Goal: Information Seeking & Learning: Learn about a topic

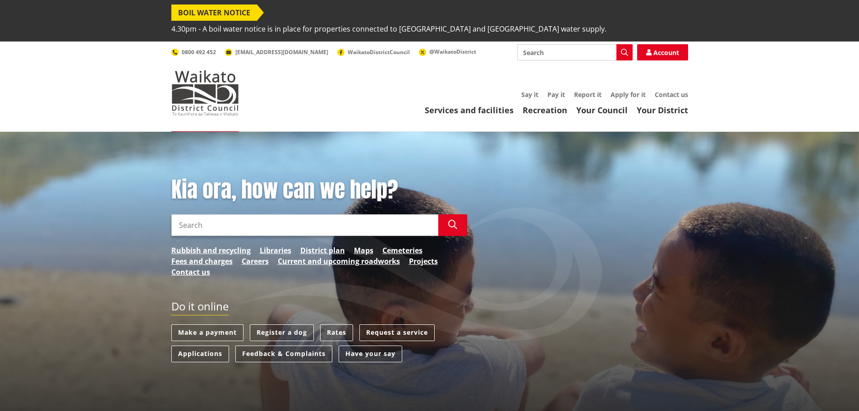
click at [317, 214] on input "Search" at bounding box center [304, 225] width 267 height 22
click at [451, 220] on icon "button" at bounding box center [452, 224] width 9 height 9
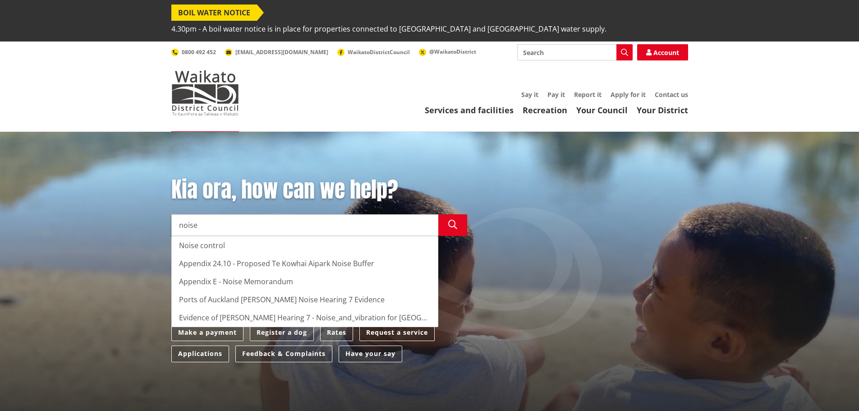
click at [237, 236] on div "Noise control" at bounding box center [305, 245] width 266 height 18
type input "Noise control"
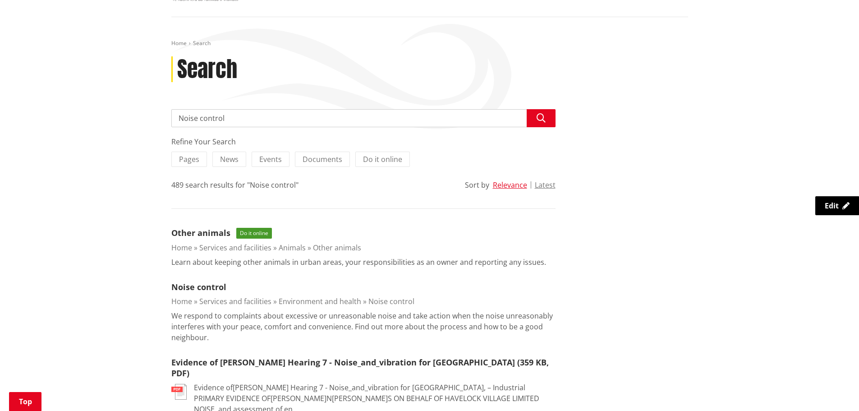
scroll to position [135, 0]
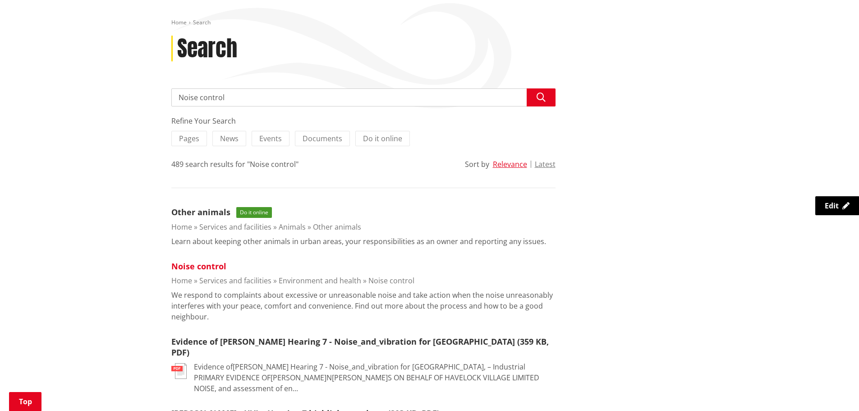
click at [189, 261] on link "Noise control" at bounding box center [198, 266] width 55 height 11
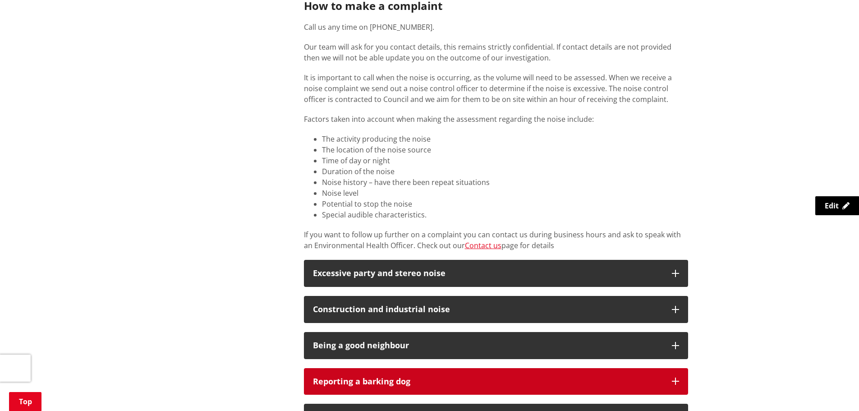
scroll to position [451, 0]
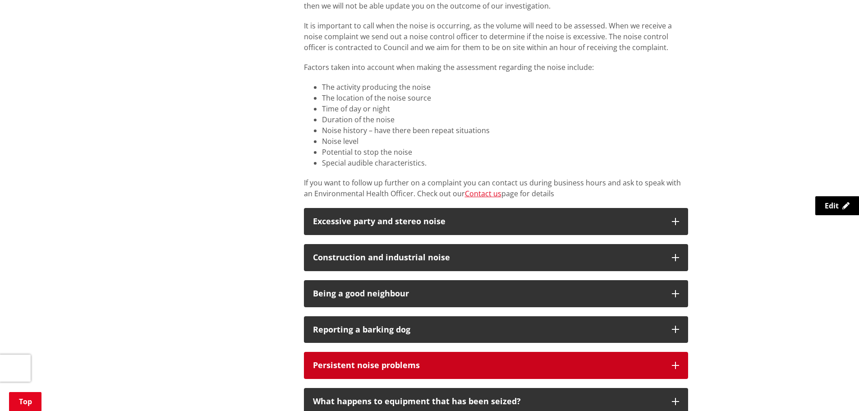
click at [485, 361] on p "Persistent noise problems" at bounding box center [488, 365] width 350 height 9
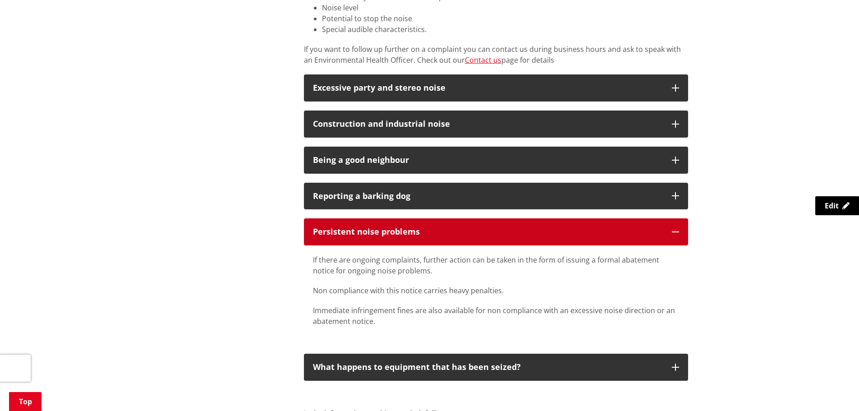
scroll to position [586, 0]
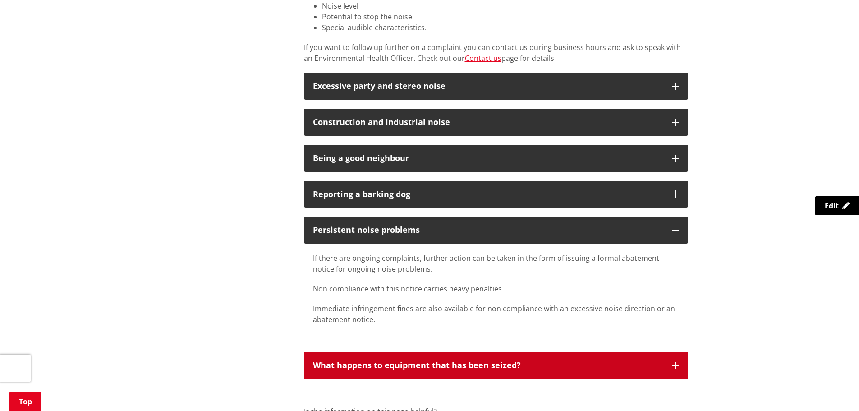
click at [424, 361] on p "What happens to equipment that has been seized?" at bounding box center [488, 365] width 350 height 9
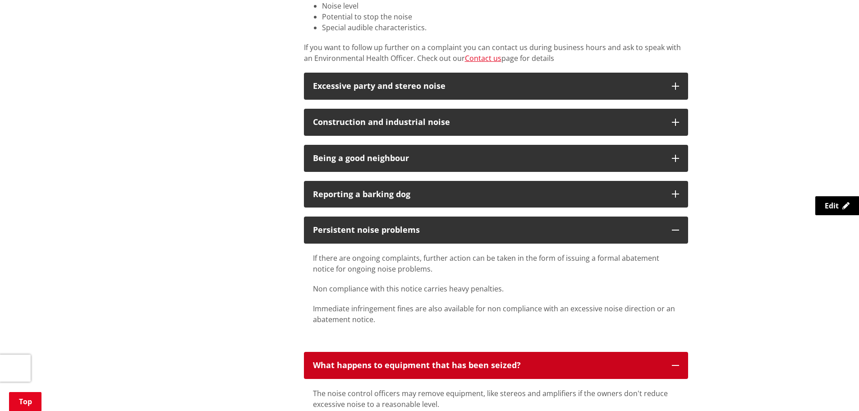
click at [453, 352] on button "What happens to equipment that has been seized?" at bounding box center [496, 365] width 384 height 27
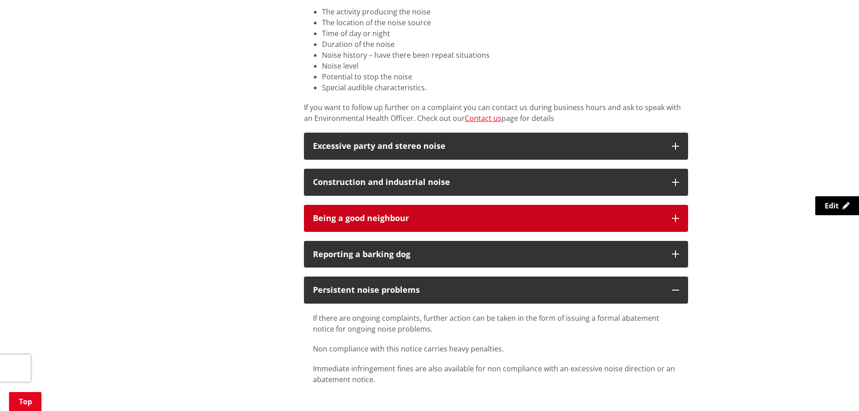
scroll to position [496, 0]
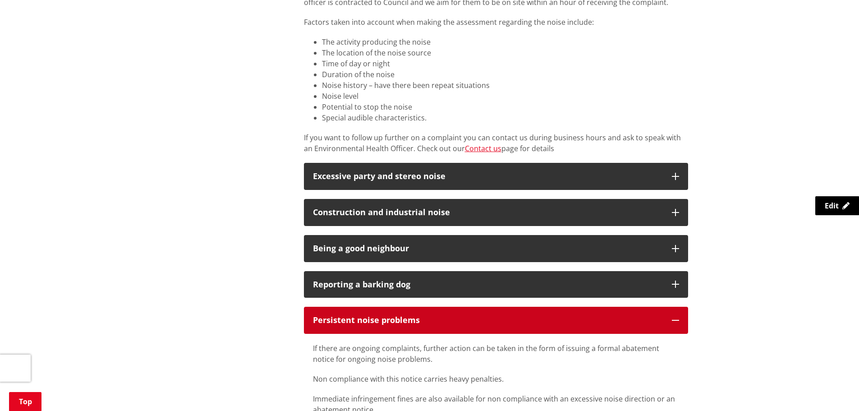
click at [363, 316] on p "Persistent noise problems" at bounding box center [488, 320] width 350 height 9
